Goal: Information Seeking & Learning: Learn about a topic

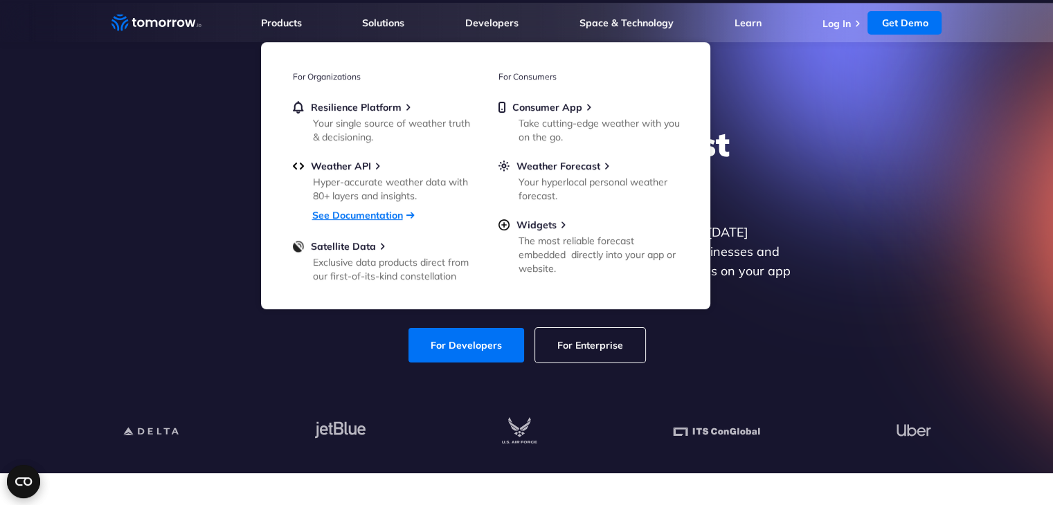
click at [350, 215] on link "See Documentation" at bounding box center [357, 215] width 91 height 12
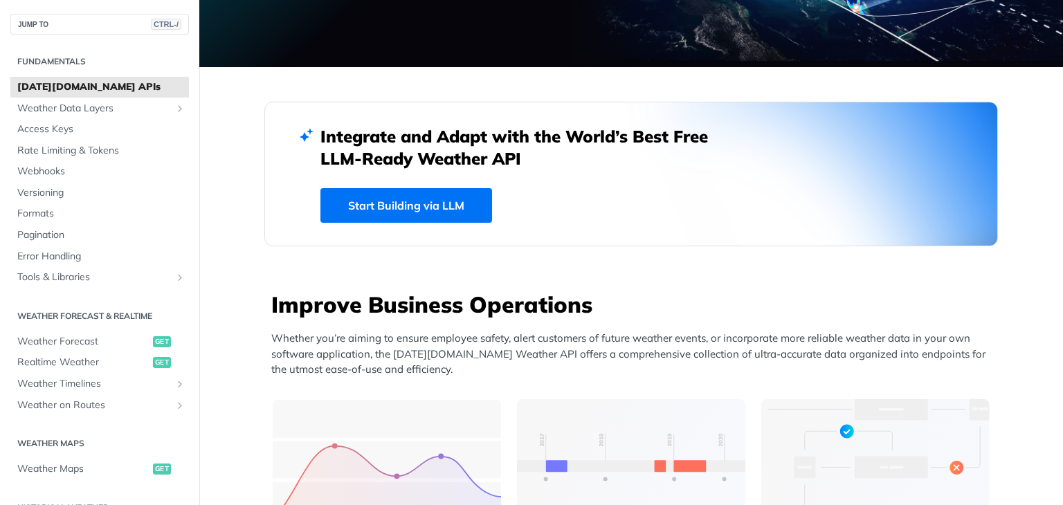
scroll to position [233, 0]
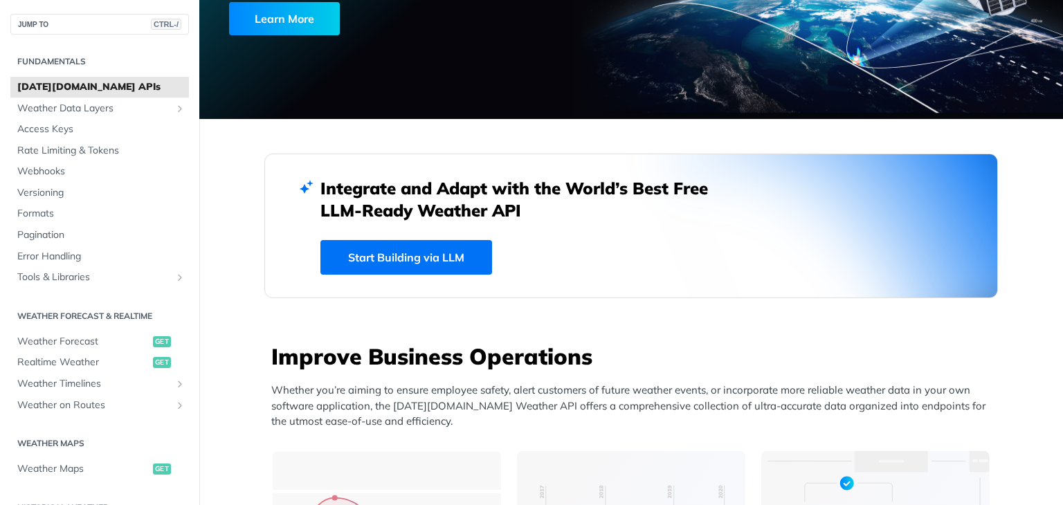
click at [430, 260] on link "Start Building via LLM" at bounding box center [406, 257] width 172 height 35
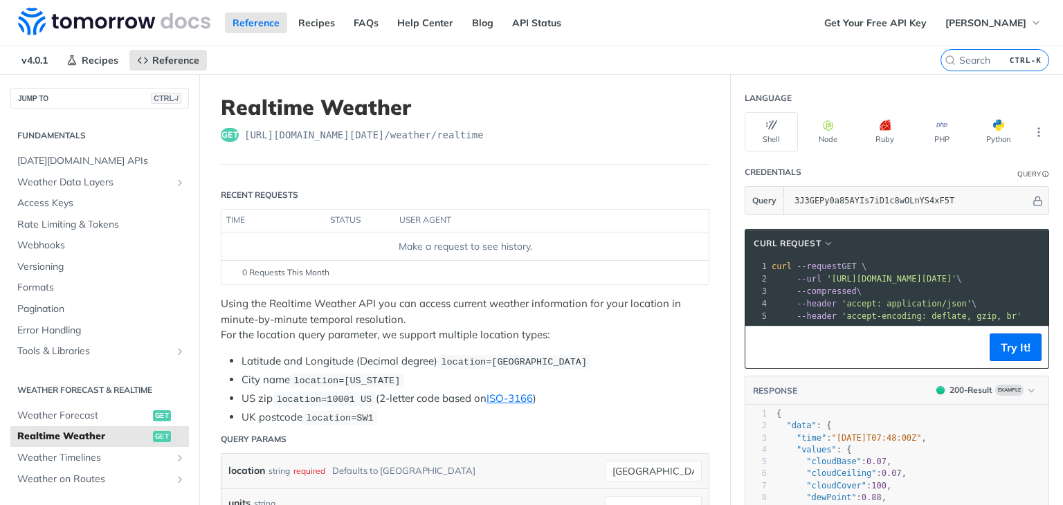
click at [635, 226] on th "user agent" at bounding box center [538, 221] width 287 height 22
